Goal: Task Accomplishment & Management: Complete application form

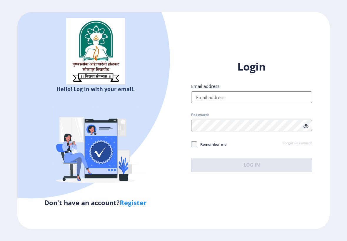
click at [251, 97] on input "Email address:" at bounding box center [251, 97] width 121 height 12
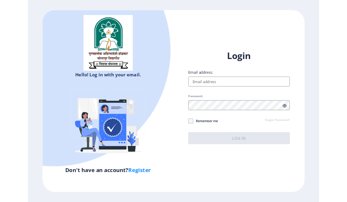
scroll to position [23, 0]
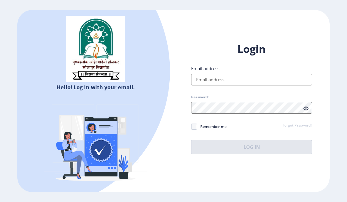
type input "[EMAIL_ADDRESS][DOMAIN_NAME]"
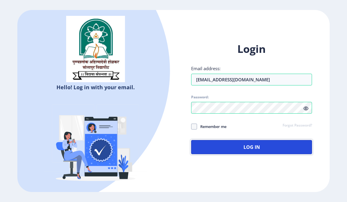
click at [253, 140] on button "Log In" at bounding box center [251, 147] width 121 height 14
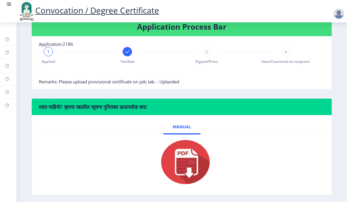
click at [12, 7] on div "Convocation / Degree Certificate" at bounding box center [88, 11] width 153 height 20
click at [9, 4] on rect at bounding box center [9, 4] width 6 height 6
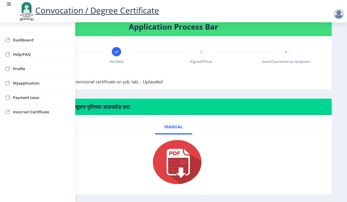
click at [28, 82] on span "Myapplication" at bounding box center [42, 83] width 58 height 7
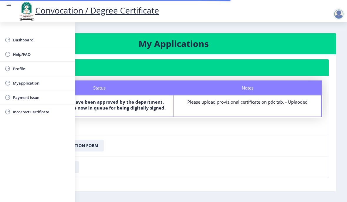
click at [10, 5] on rect at bounding box center [9, 4] width 6 height 6
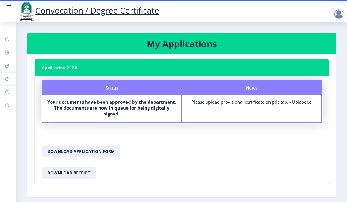
click at [12, 6] on div "Convocation / Degree Certificate" at bounding box center [88, 11] width 153 height 20
click at [11, 6] on rect at bounding box center [9, 5] width 4 height 1
